Goal: Transaction & Acquisition: Purchase product/service

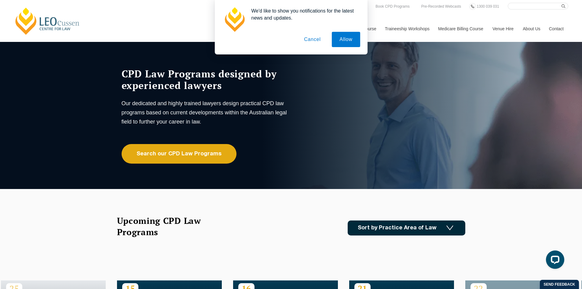
click at [314, 39] on button "Cancel" at bounding box center [312, 39] width 32 height 15
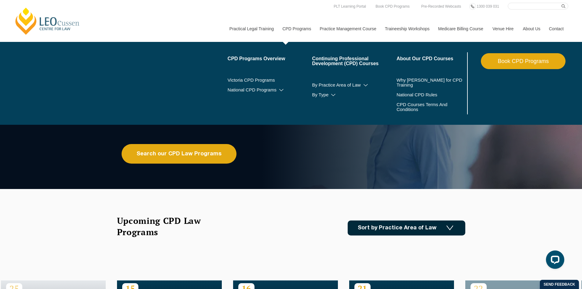
click at [297, 29] on link "CPD Programs" at bounding box center [296, 29] width 37 height 26
click at [348, 64] on link "Continuing Professional Development (CPD) Courses" at bounding box center [354, 61] width 85 height 10
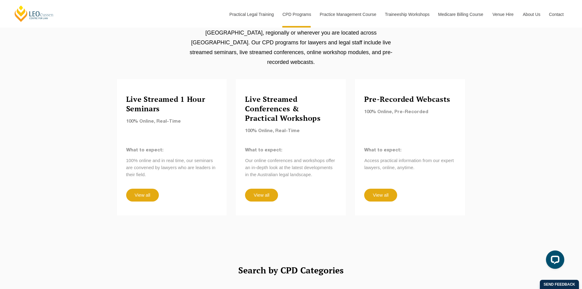
scroll to position [520, 0]
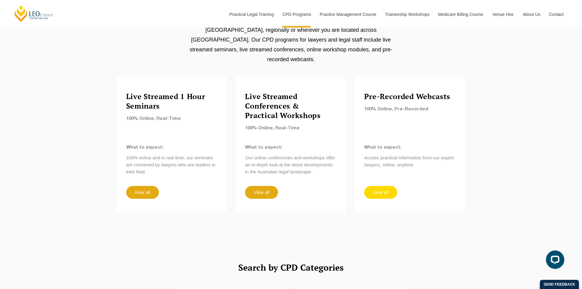
click at [381, 186] on link "View all" at bounding box center [380, 192] width 33 height 13
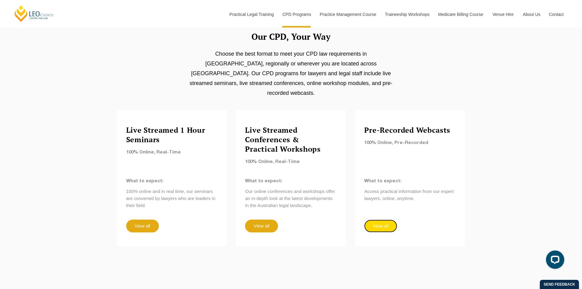
scroll to position [489, 0]
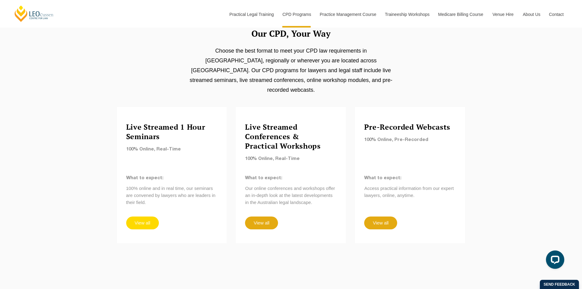
click at [137, 216] on link "View all" at bounding box center [142, 222] width 33 height 13
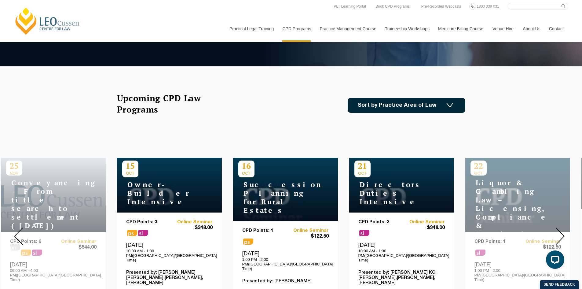
scroll to position [122, 0]
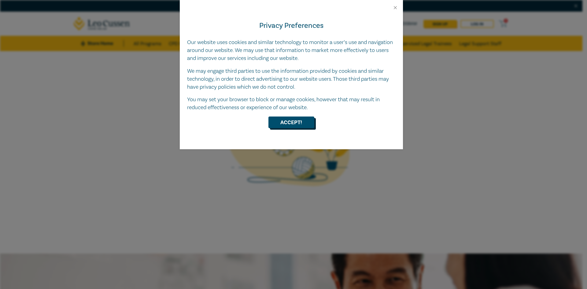
click at [286, 121] on button "Accept!" at bounding box center [291, 122] width 46 height 12
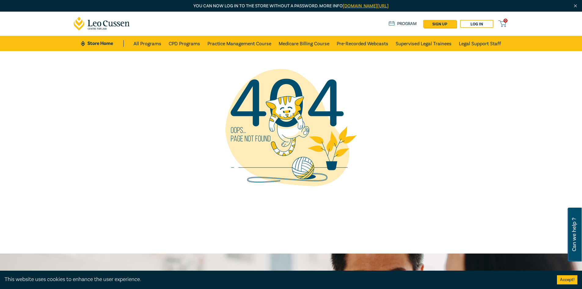
click at [457, 123] on div at bounding box center [291, 127] width 435 height 153
click at [475, 25] on link "Log in" at bounding box center [476, 24] width 33 height 8
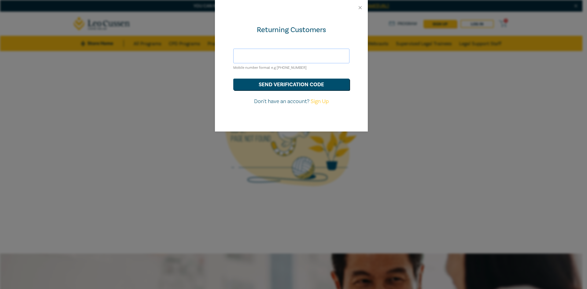
click at [263, 57] on input "text" at bounding box center [291, 56] width 116 height 15
click at [311, 84] on button "send verification code" at bounding box center [291, 85] width 116 height 12
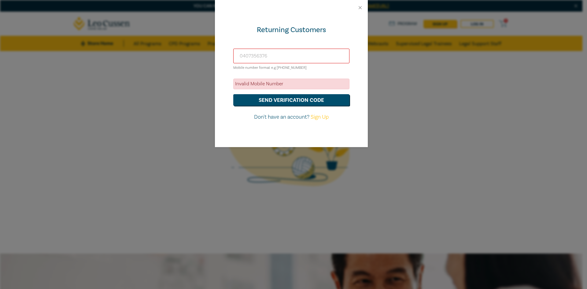
drag, startPoint x: 280, startPoint y: 59, endPoint x: 150, endPoint y: 37, distance: 132.0
click at [150, 37] on div "Returning Customers 0407356376 Mobile number format e.g +61 000000000 Invalid M…" at bounding box center [293, 144] width 587 height 289
type input "0407"
click at [360, 6] on button "Close" at bounding box center [360, 8] width 6 height 6
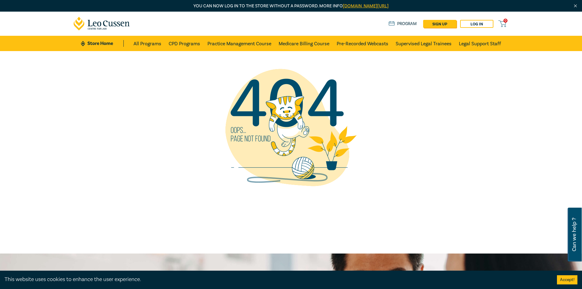
click at [521, 126] on div at bounding box center [291, 152] width 582 height 202
click at [106, 22] on icon at bounding box center [102, 24] width 57 height 14
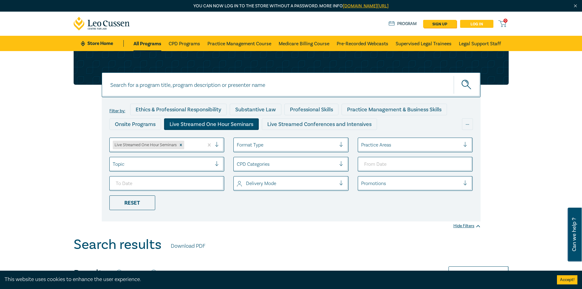
click at [473, 23] on link "Log in" at bounding box center [476, 24] width 33 height 8
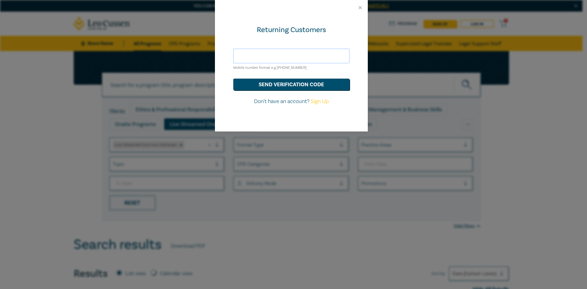
click at [252, 57] on input "text" at bounding box center [291, 56] width 116 height 15
type input "+61407356376"
click at [307, 83] on button "send verification code" at bounding box center [291, 85] width 116 height 12
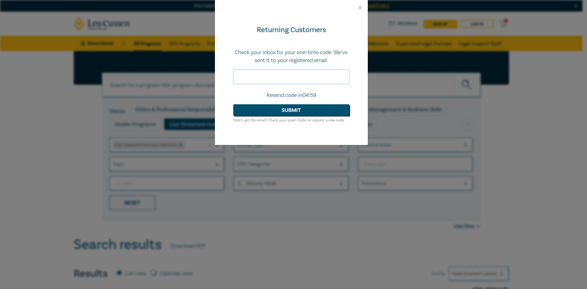
click at [274, 78] on input "text" at bounding box center [291, 76] width 116 height 15
type input "136980"
click at [299, 113] on button "Submit" at bounding box center [291, 110] width 116 height 12
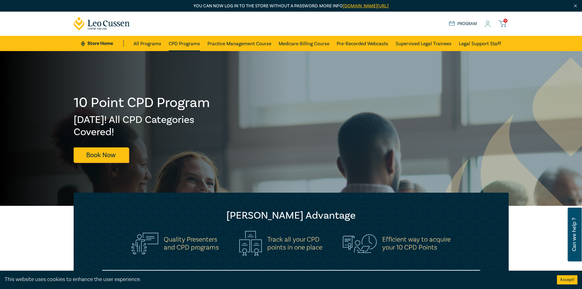
click at [182, 44] on link "CPD Programs" at bounding box center [184, 43] width 31 height 15
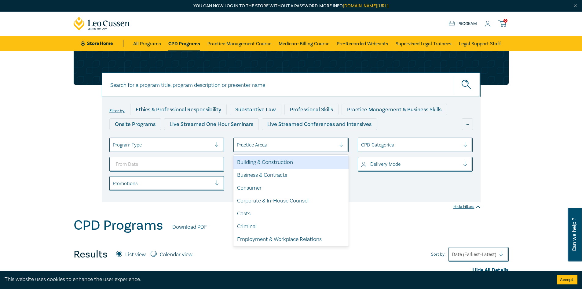
click at [301, 147] on div at bounding box center [286, 145] width 99 height 8
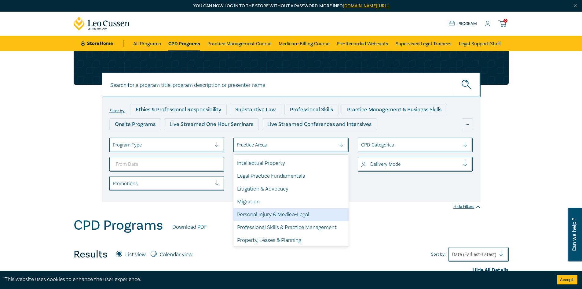
scroll to position [180, 0]
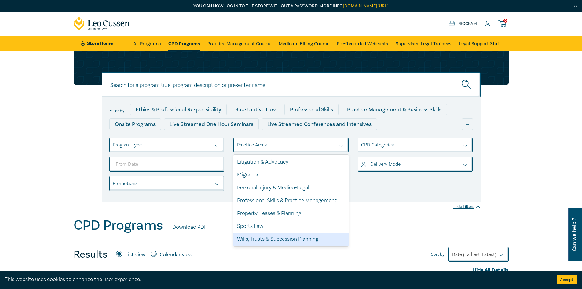
click at [288, 239] on div "Wills, Trusts & Succession Planning" at bounding box center [290, 239] width 115 height 13
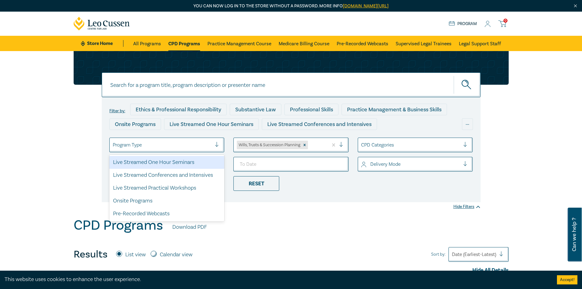
click at [215, 145] on div at bounding box center [219, 145] width 9 height 6
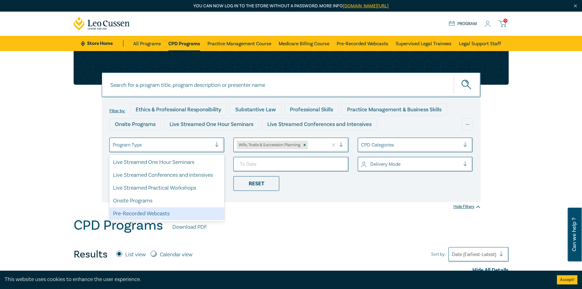
click at [149, 211] on div "Pre-Recorded Webcasts" at bounding box center [166, 213] width 115 height 13
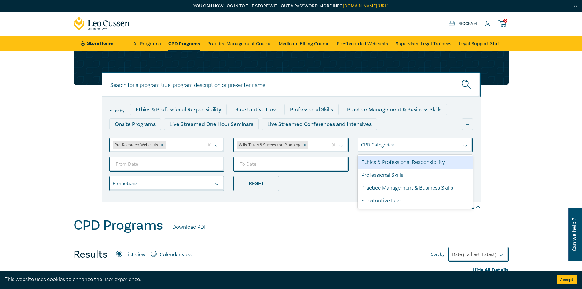
click at [401, 146] on div at bounding box center [410, 145] width 99 height 8
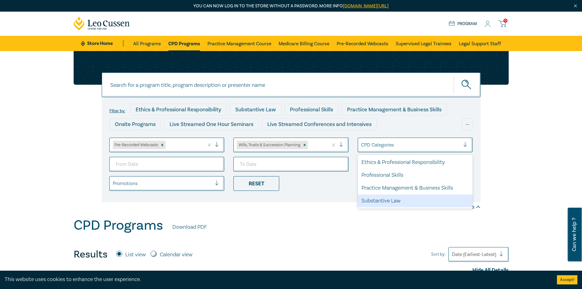
click at [395, 203] on div "Substantive Law" at bounding box center [415, 200] width 115 height 13
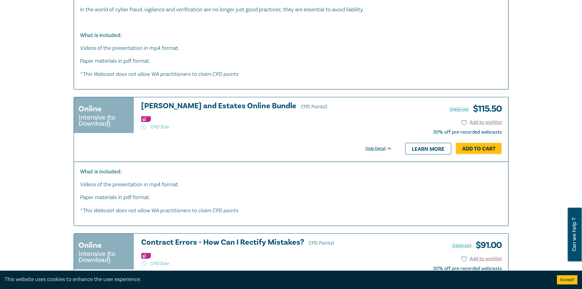
scroll to position [703, 0]
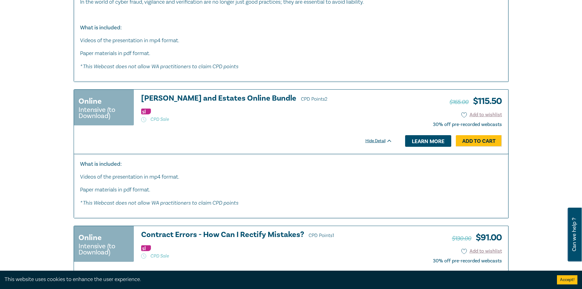
click at [432, 147] on link "Learn more" at bounding box center [428, 141] width 46 height 12
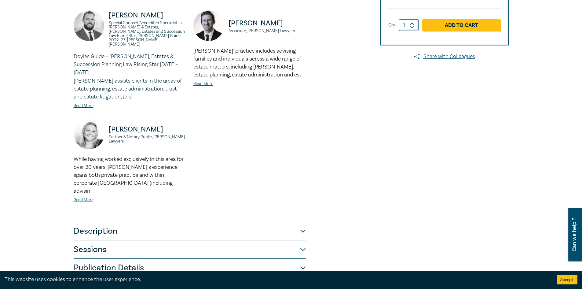
scroll to position [183, 0]
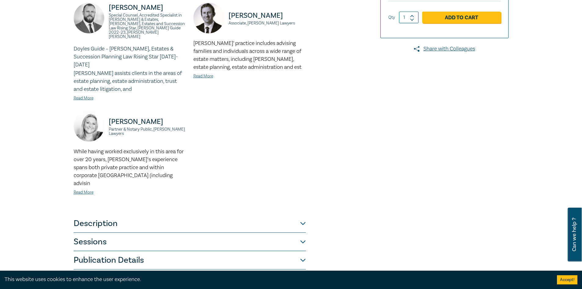
click at [302, 214] on button "Description" at bounding box center [190, 223] width 232 height 18
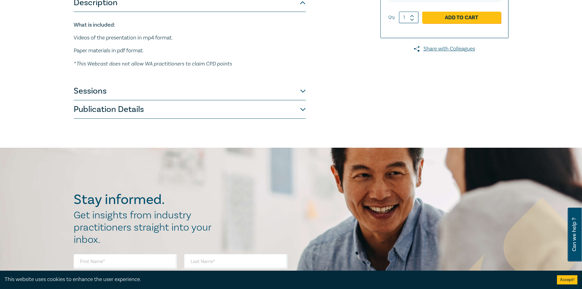
click at [300, 82] on button "Sessions" at bounding box center [190, 91] width 232 height 18
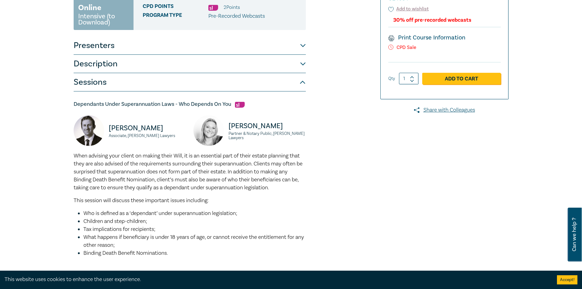
scroll to position [0, 0]
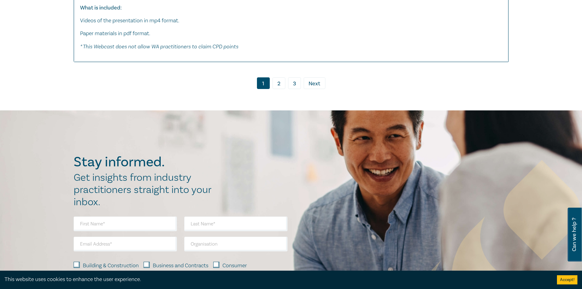
scroll to position [3290, 0]
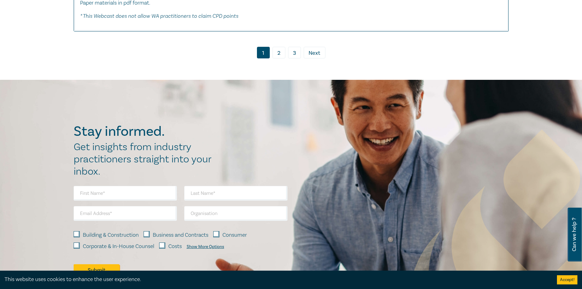
click at [277, 56] on link "2" at bounding box center [279, 53] width 13 height 12
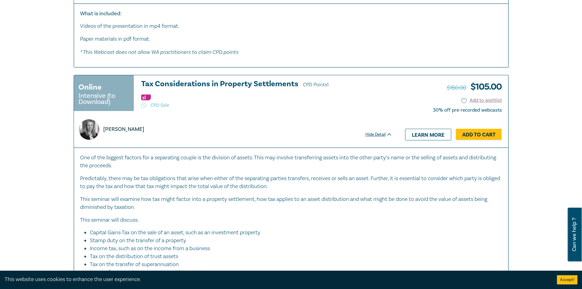
scroll to position [2873, 0]
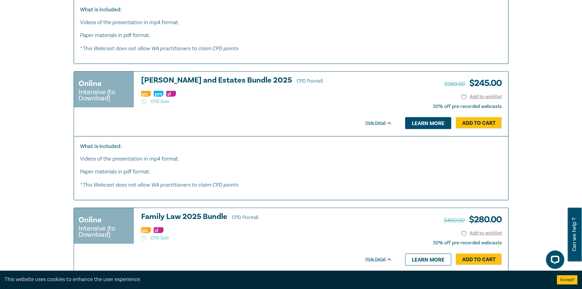
click at [427, 122] on link "Learn more" at bounding box center [428, 123] width 46 height 12
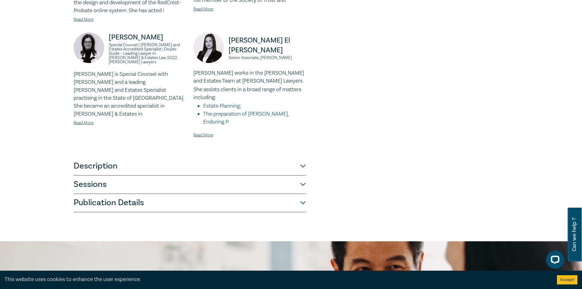
scroll to position [458, 0]
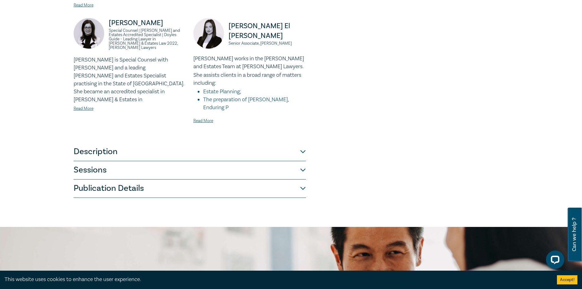
click at [301, 143] on button "Description" at bounding box center [190, 152] width 232 height 18
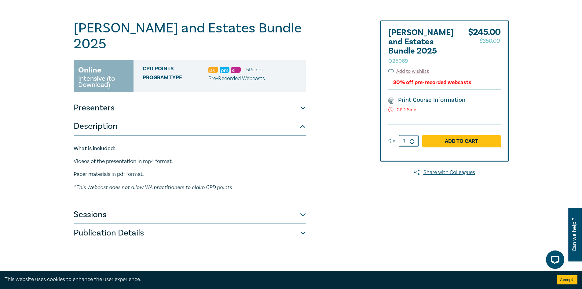
scroll to position [61, 0]
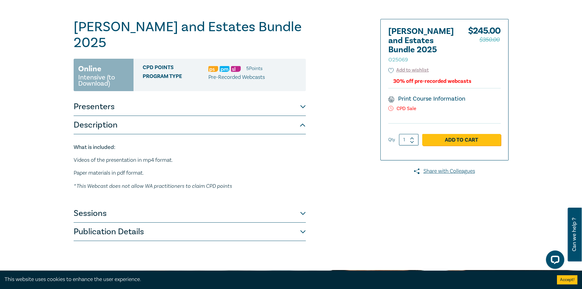
click at [302, 204] on button "Sessions" at bounding box center [190, 213] width 232 height 18
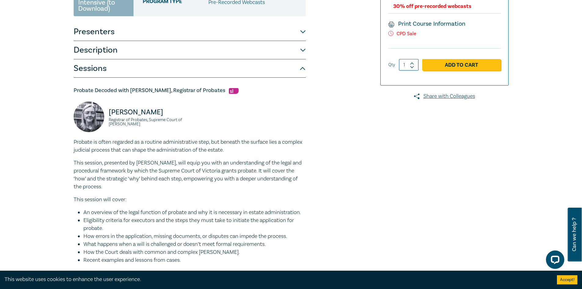
scroll to position [0, 0]
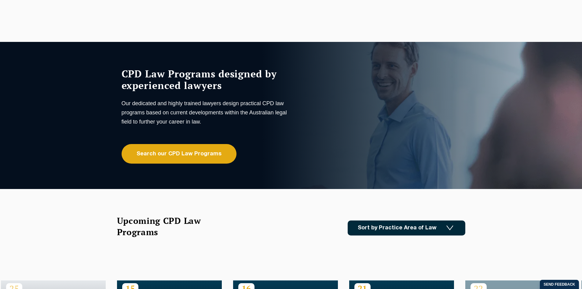
drag, startPoint x: 519, startPoint y: 211, endPoint x: 513, endPoint y: 212, distance: 6.9
